Goal: Understand process/instructions

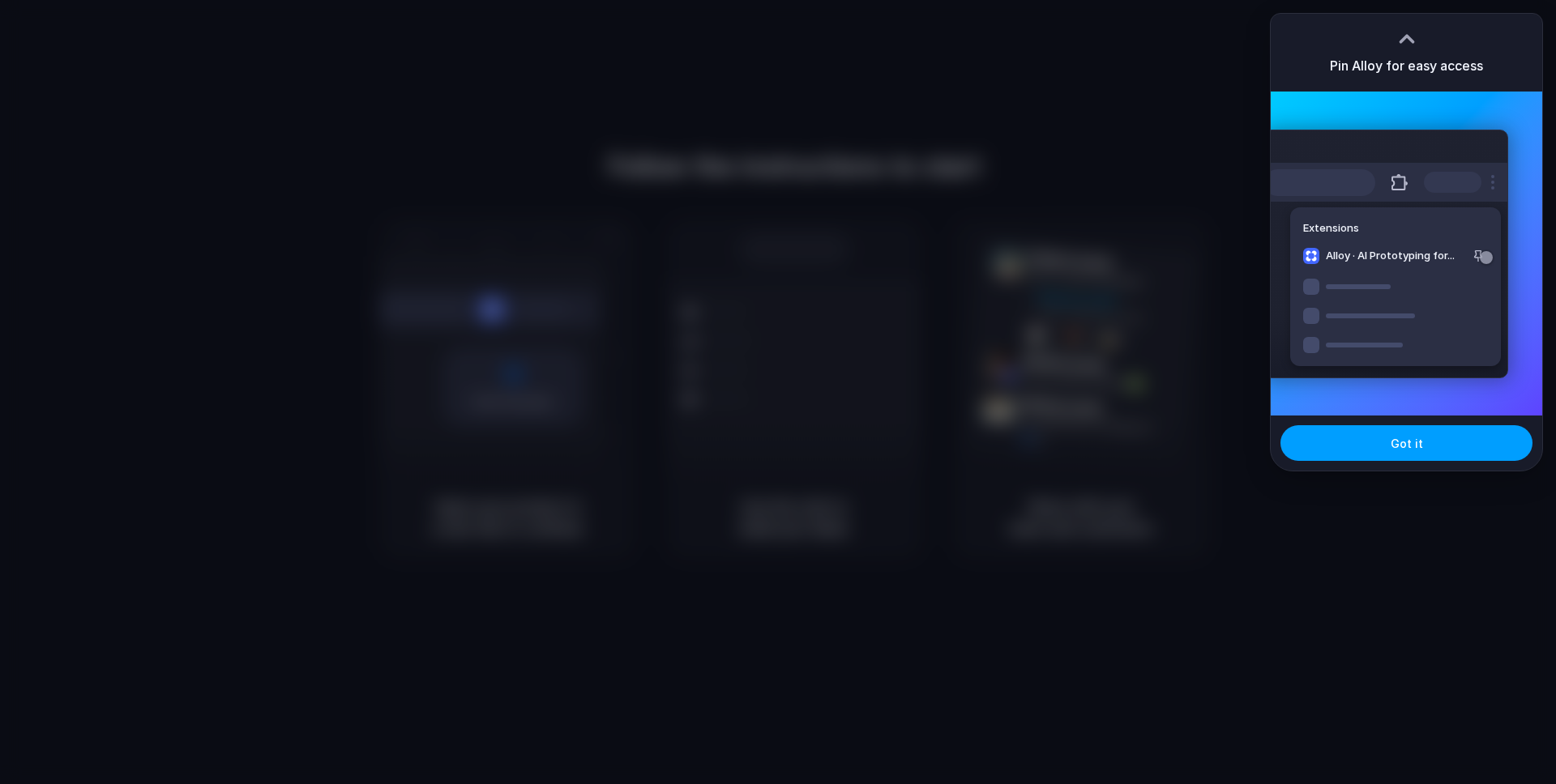
click at [1423, 442] on button "Got it" at bounding box center [1406, 443] width 252 height 36
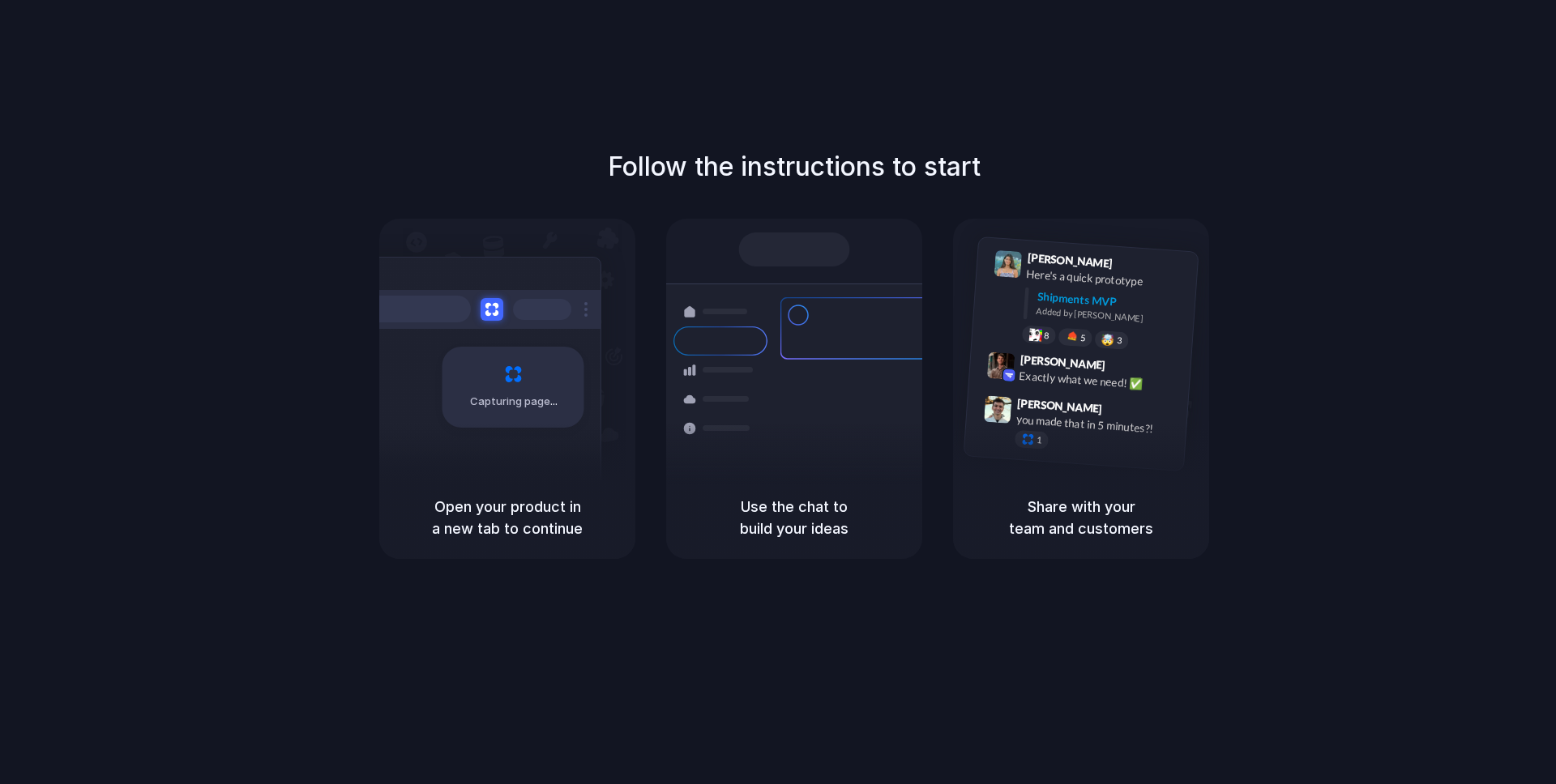
click at [383, 92] on div "Follow the instructions to start Capturing page Open your product in a new tab …" at bounding box center [794, 409] width 1589 height 817
click at [530, 161] on div "Follow the instructions to start Capturing page Open your product in a new tab …" at bounding box center [794, 352] width 1556 height 411
click at [530, 160] on div "Follow the instructions to start Capturing page Open your product in a new tab …" at bounding box center [794, 352] width 1556 height 411
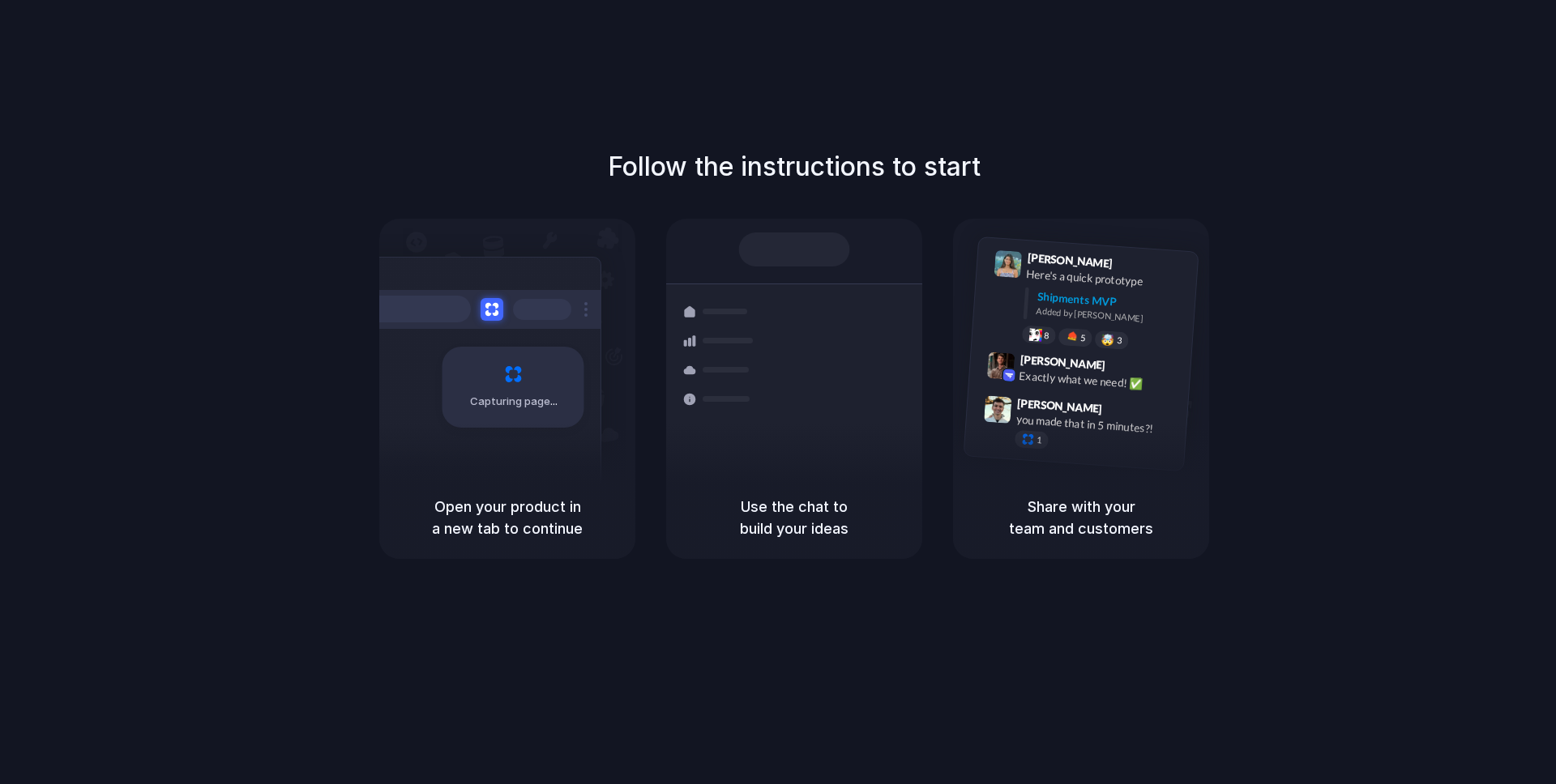
click at [530, 160] on div "Follow the instructions to start Capturing page Open your product in a new tab …" at bounding box center [794, 352] width 1556 height 411
click at [530, 159] on div "Follow the instructions to start Capturing page Open your product in a new tab …" at bounding box center [794, 352] width 1556 height 411
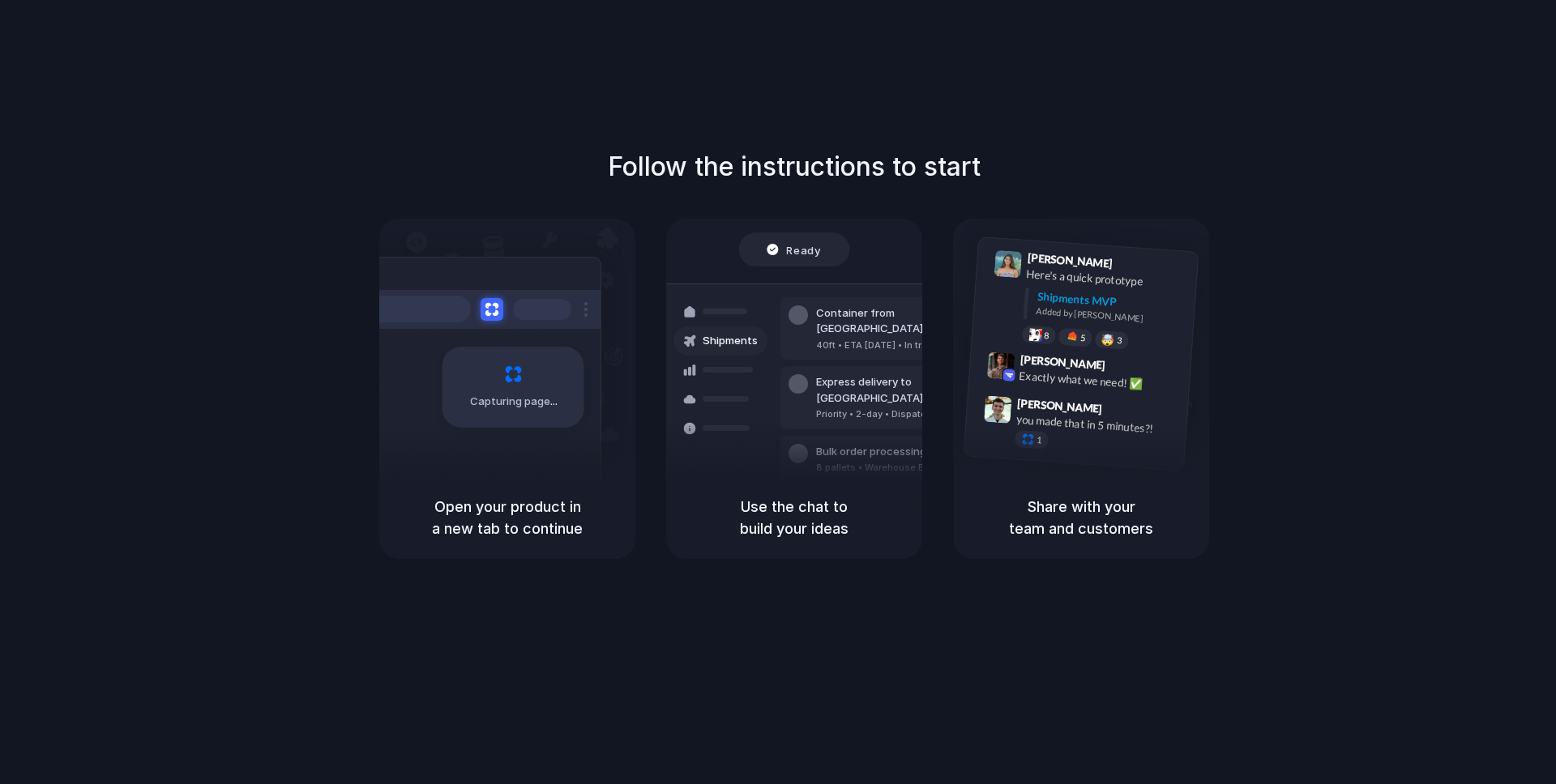
click at [530, 159] on div "Follow the instructions to start Capturing page Open your product in a new tab …" at bounding box center [794, 352] width 1556 height 411
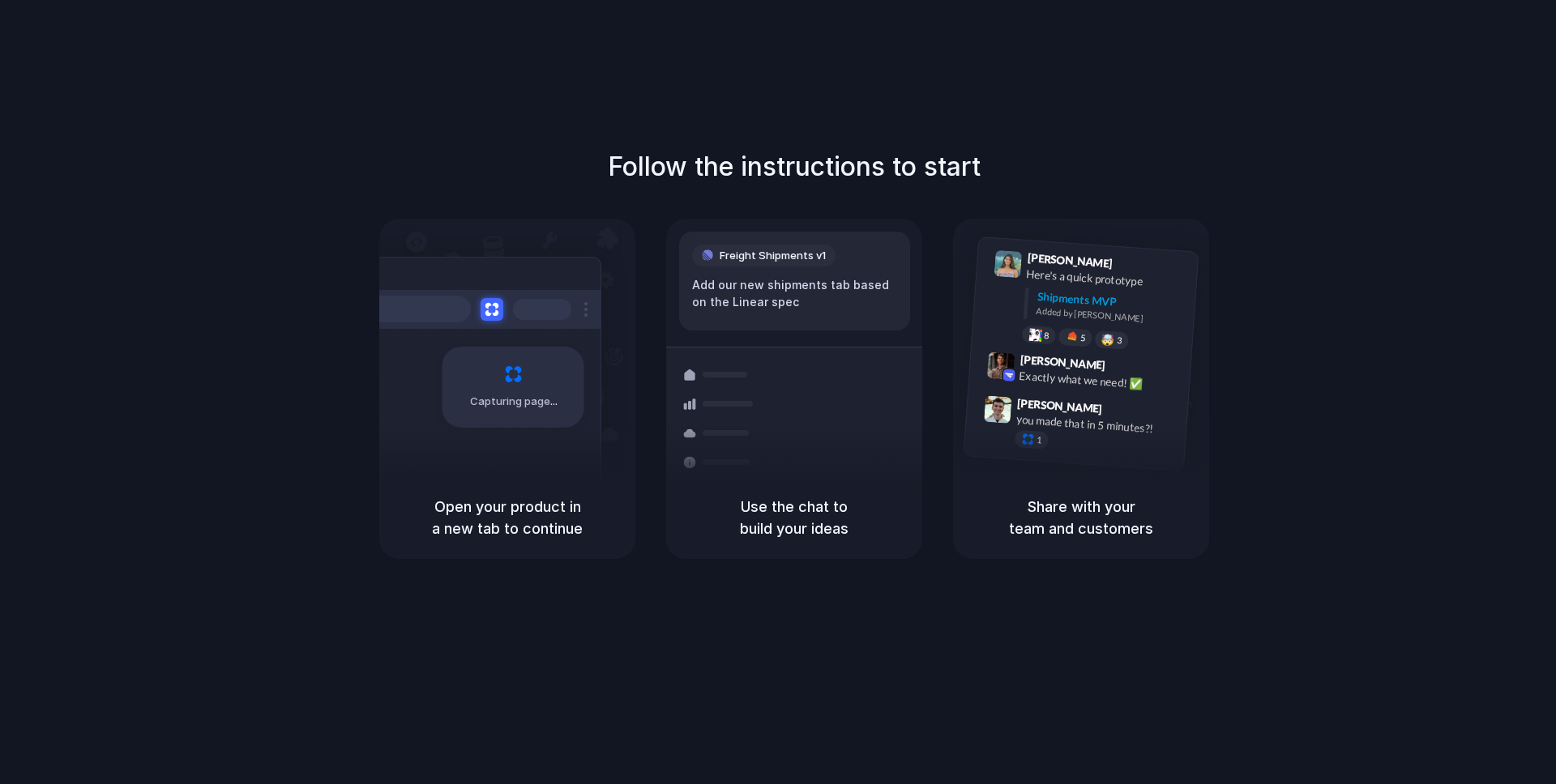
click at [652, 75] on div "Follow the instructions to start Capturing page Open your product in a new tab …" at bounding box center [794, 409] width 1589 height 817
click at [651, 67] on div "Follow the instructions to start Capturing page Open your product in a new tab …" at bounding box center [794, 409] width 1589 height 817
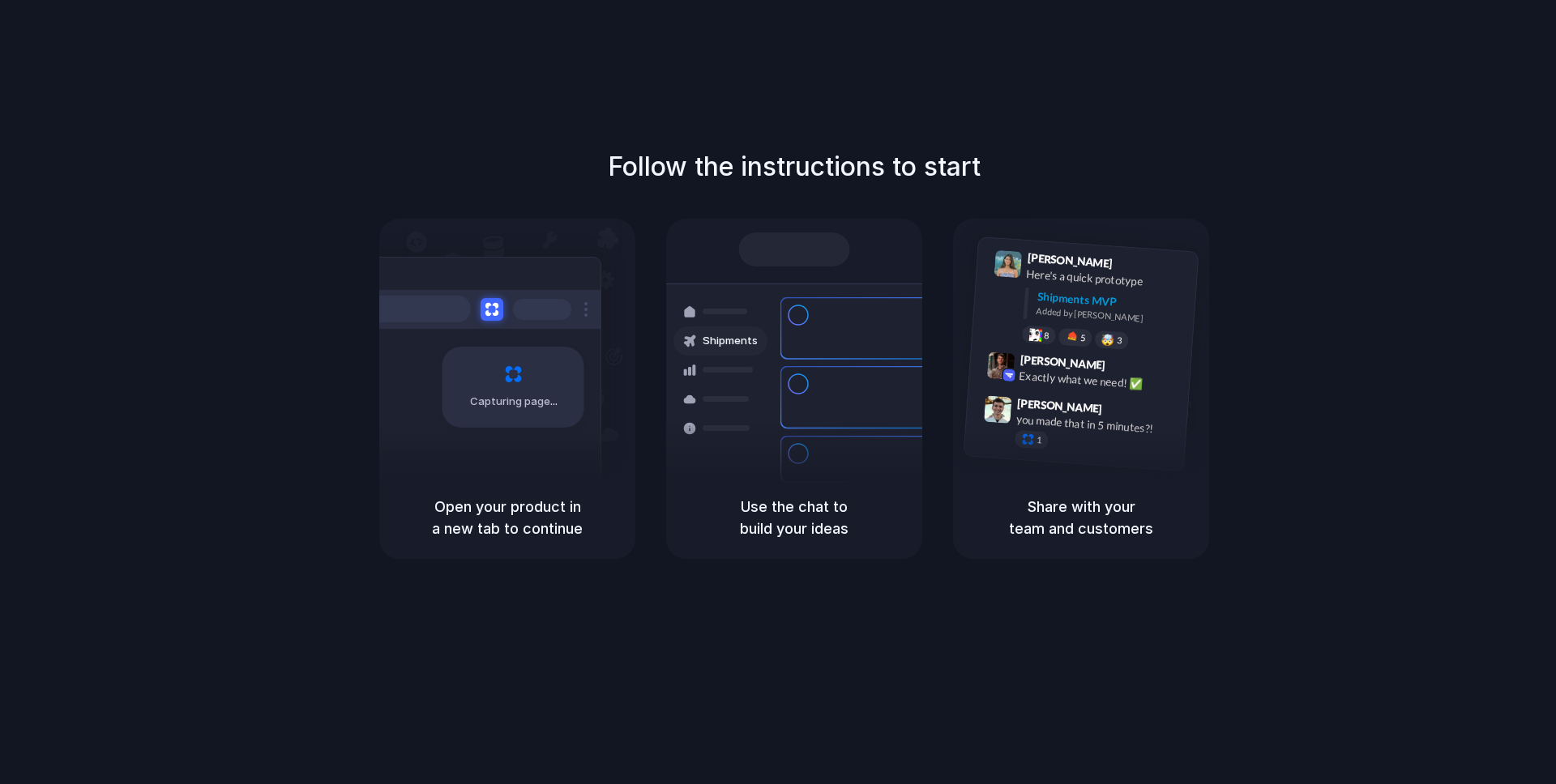
click at [659, 48] on div "Follow the instructions to start Capturing page Open your product in a new tab …" at bounding box center [794, 409] width 1589 height 817
click at [659, 49] on div "Follow the instructions to start Capturing page Open your product in a new tab …" at bounding box center [794, 409] width 1589 height 817
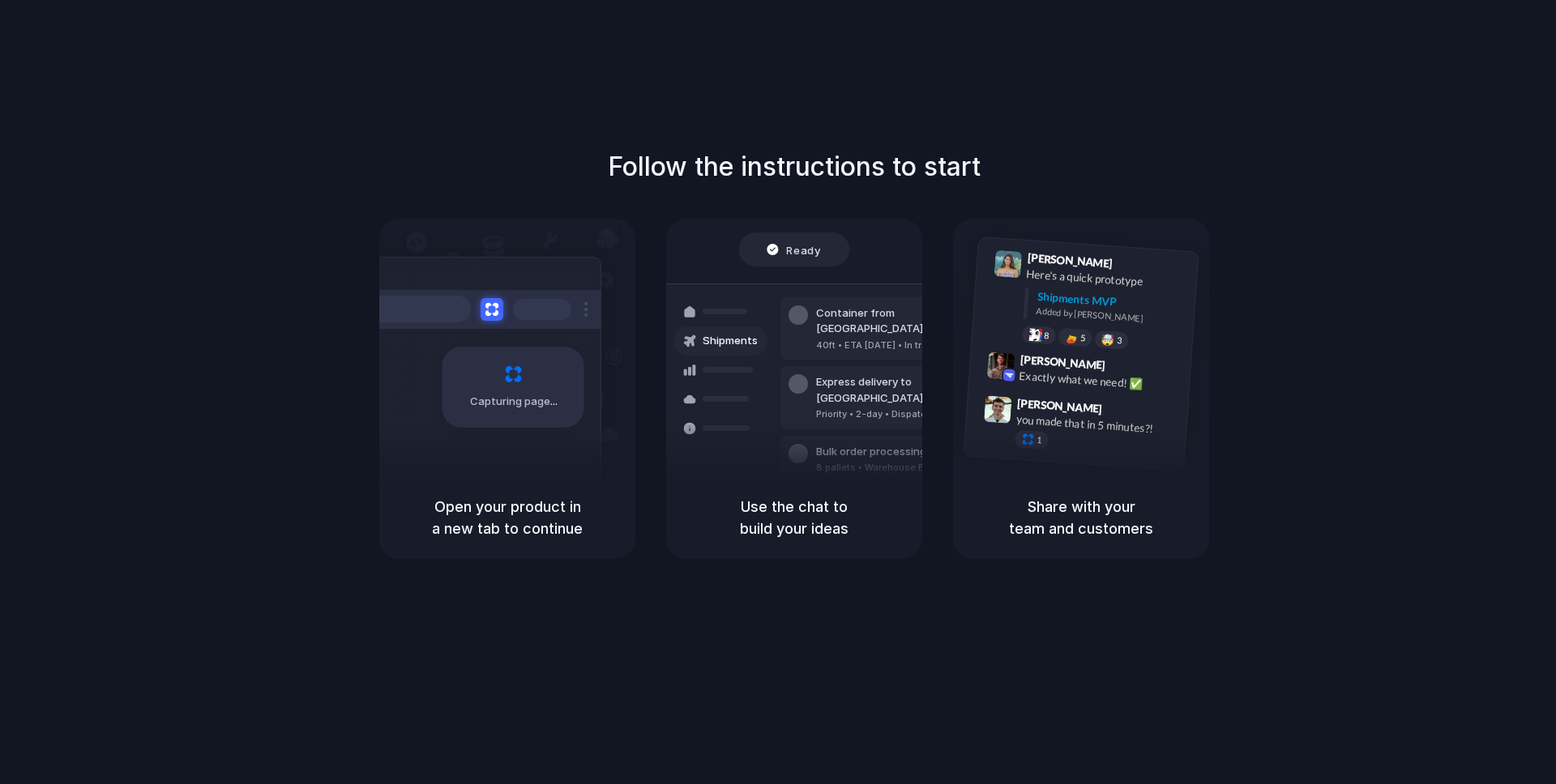
click at [659, 49] on div "Follow the instructions to start Capturing page Open your product in a new tab …" at bounding box center [794, 409] width 1589 height 817
click at [659, 48] on div "Follow the instructions to start Capturing page Open your product in a new tab …" at bounding box center [794, 409] width 1589 height 817
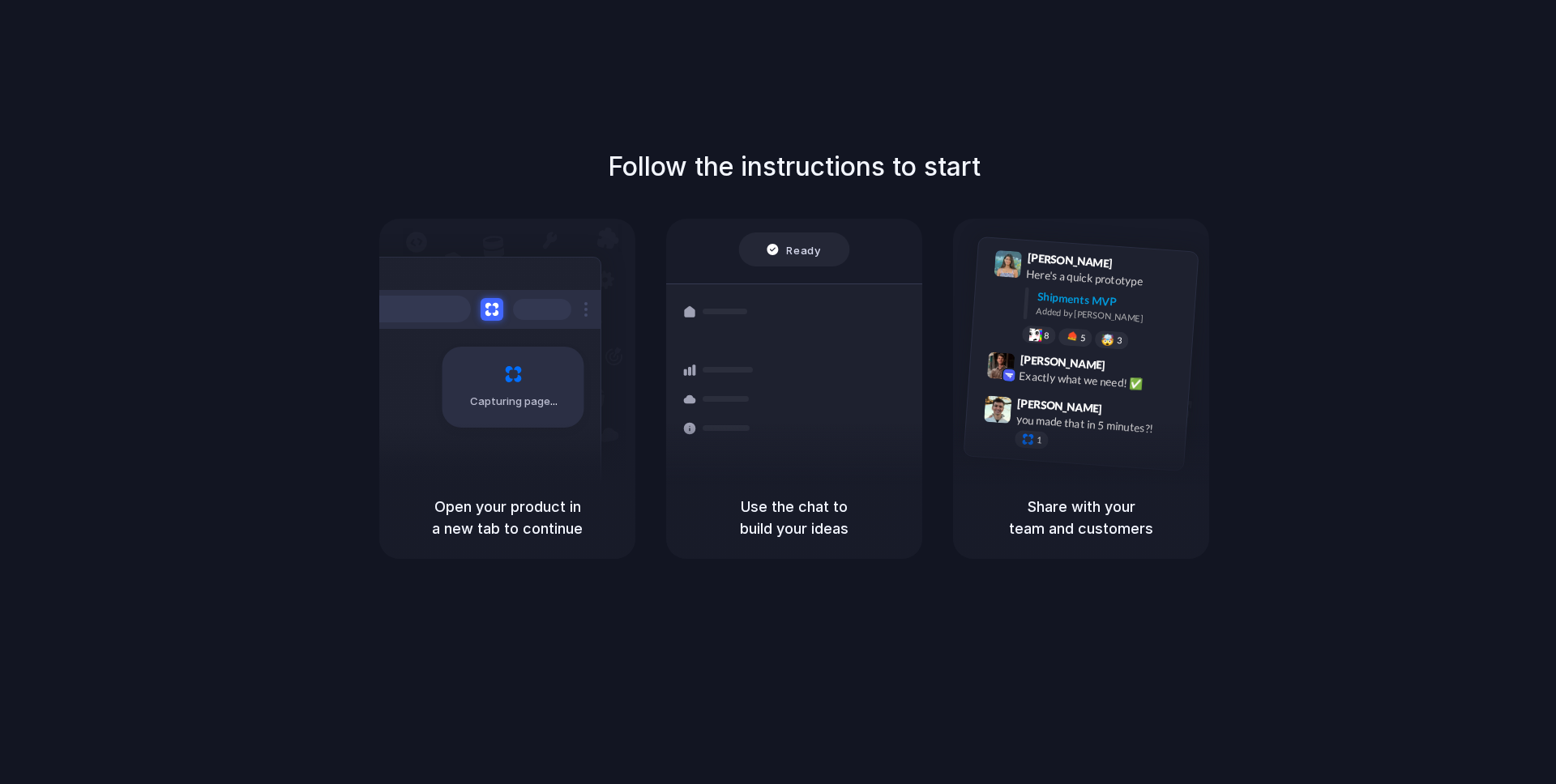
click at [659, 48] on div "Follow the instructions to start Capturing page Open your product in a new tab …" at bounding box center [794, 409] width 1589 height 817
click at [674, 84] on div "Follow the instructions to start Capturing page Open your product in a new tab …" at bounding box center [794, 409] width 1589 height 817
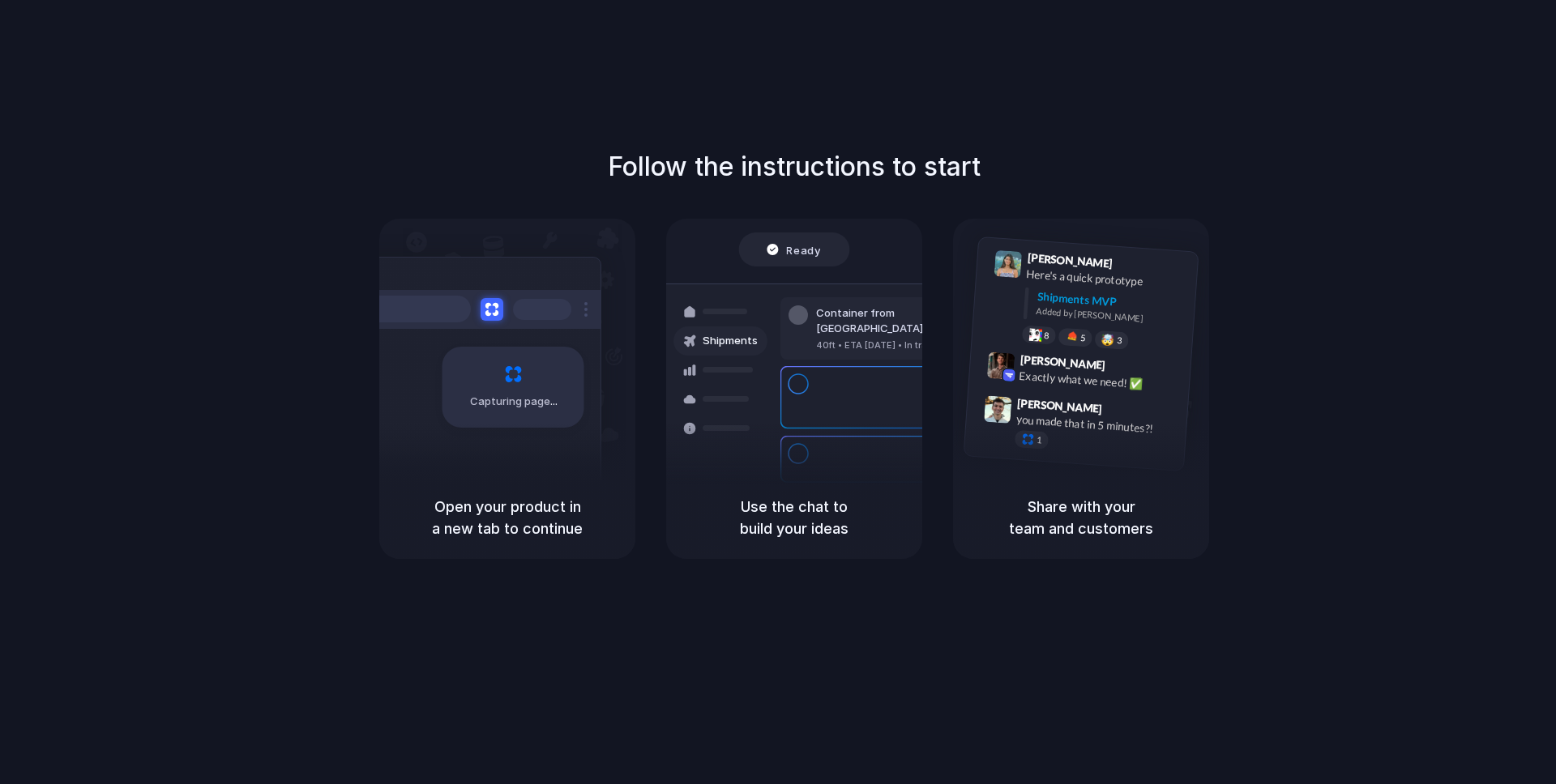
click at [674, 84] on div "Follow the instructions to start Capturing page Open your product in a new tab …" at bounding box center [794, 409] width 1589 height 817
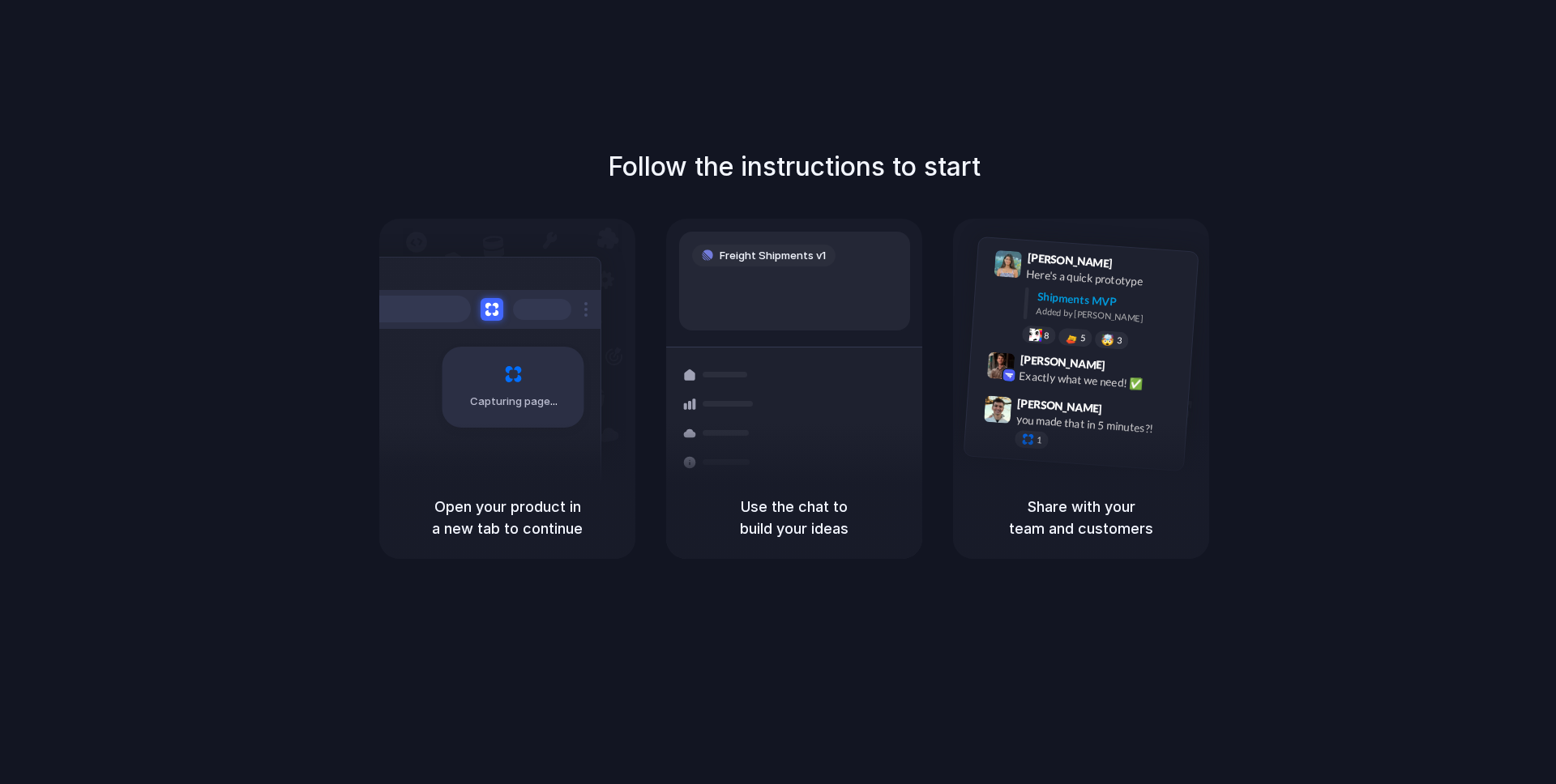
click at [674, 84] on div "Follow the instructions to start Capturing page Open your product in a new tab …" at bounding box center [794, 409] width 1589 height 817
click at [672, 87] on div "Follow the instructions to start Capturing page Open your product in a new tab …" at bounding box center [794, 409] width 1589 height 817
click at [741, 97] on div "Follow the instructions to start Capturing page Open your product in a new tab …" at bounding box center [794, 409] width 1589 height 817
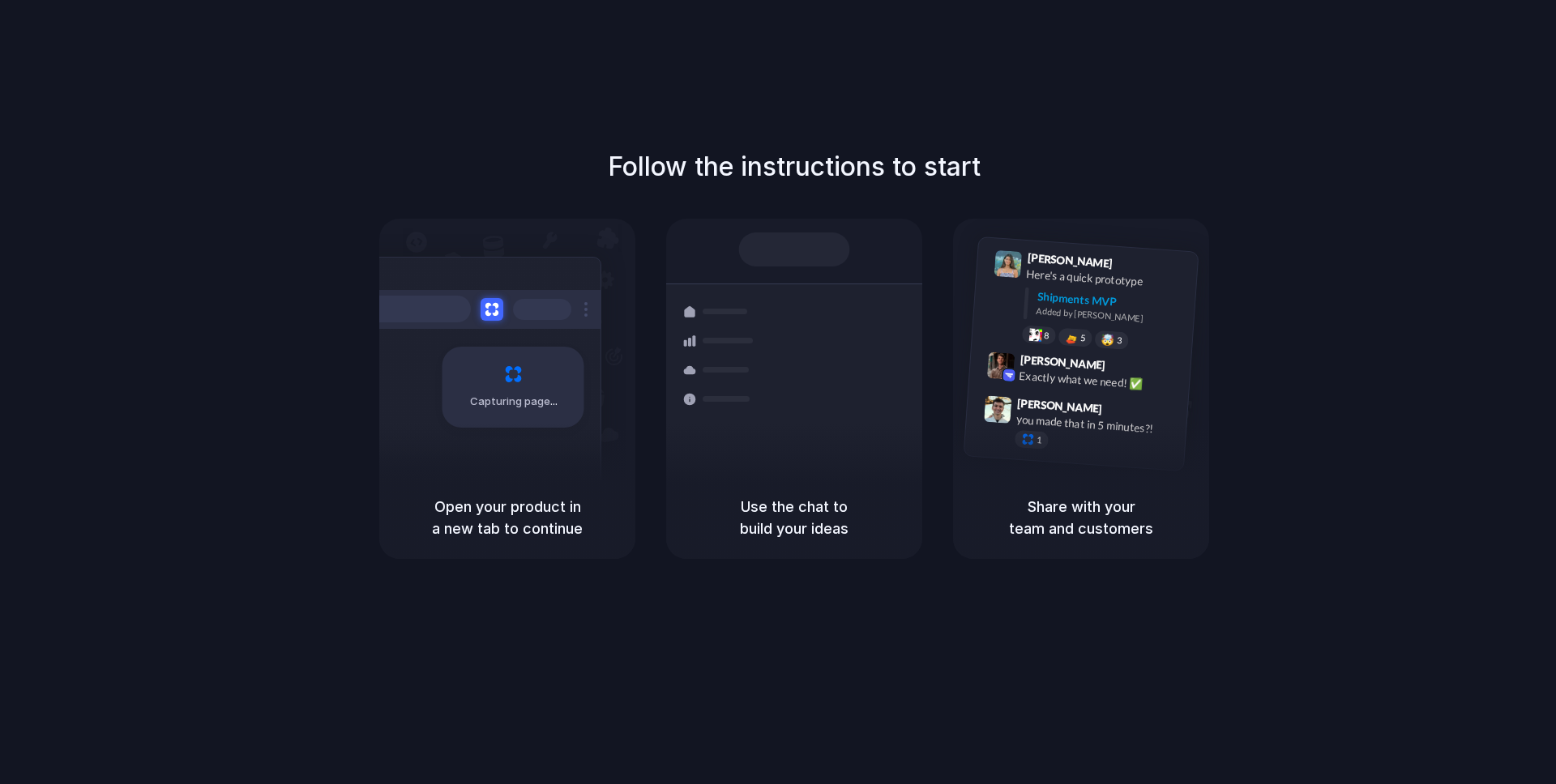
drag, startPoint x: 474, startPoint y: 191, endPoint x: 1349, endPoint y: 783, distance: 1056.5
click at [1348, 783] on div "Follow the instructions to start Capturing page Open your product in a new tab …" at bounding box center [794, 409] width 1589 height 817
click at [1350, 729] on div "Follow the instructions to start Capturing page Open your product in a new tab …" at bounding box center [794, 409] width 1589 height 817
click at [582, 98] on div "Follow the instructions to start Capturing page Open your product in a new tab …" at bounding box center [794, 409] width 1589 height 817
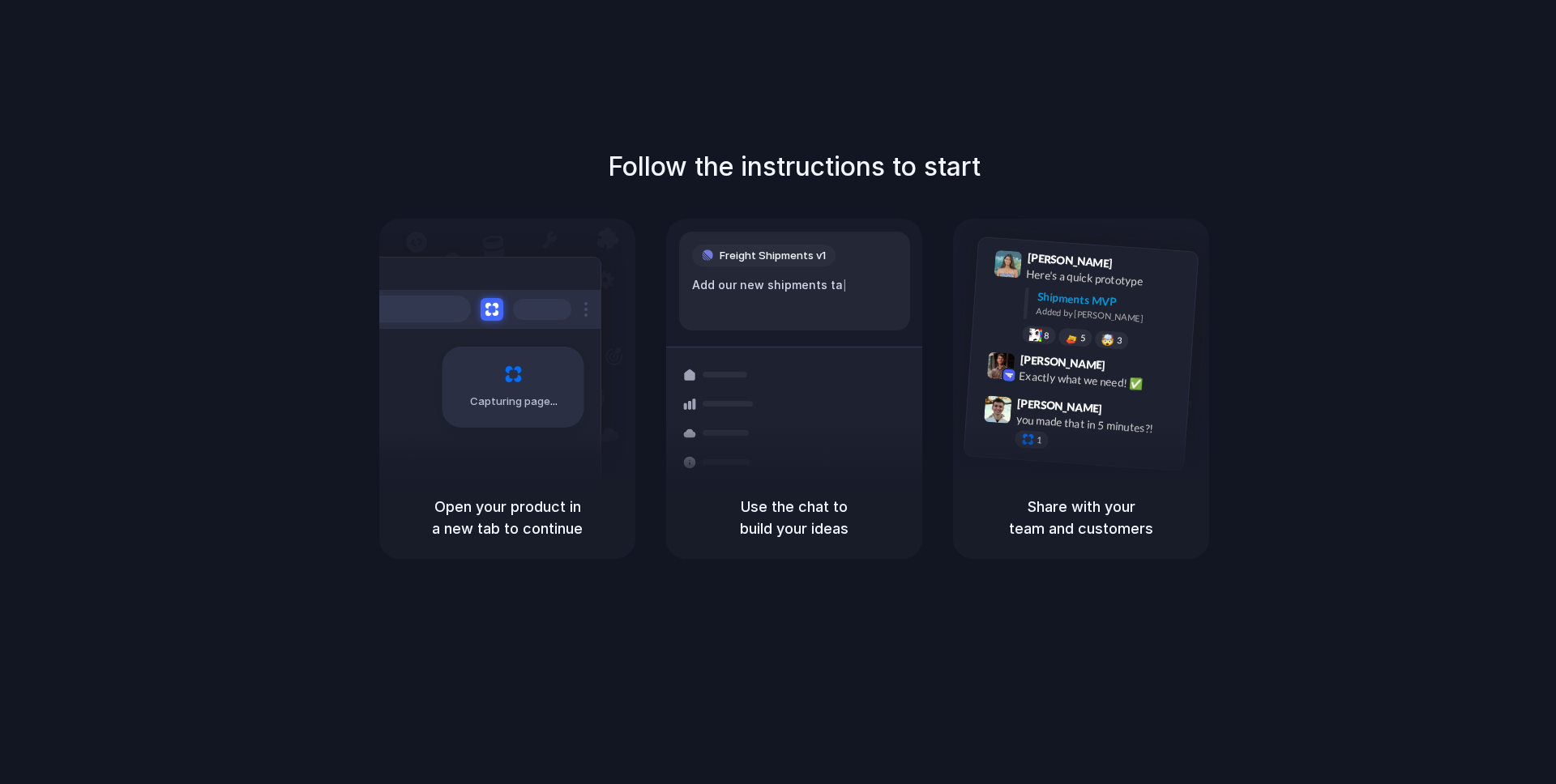
click at [693, 146] on div "Follow the instructions to start Capturing page Open your product in a new tab …" at bounding box center [794, 409] width 1589 height 817
